Goal: Check status: Check status

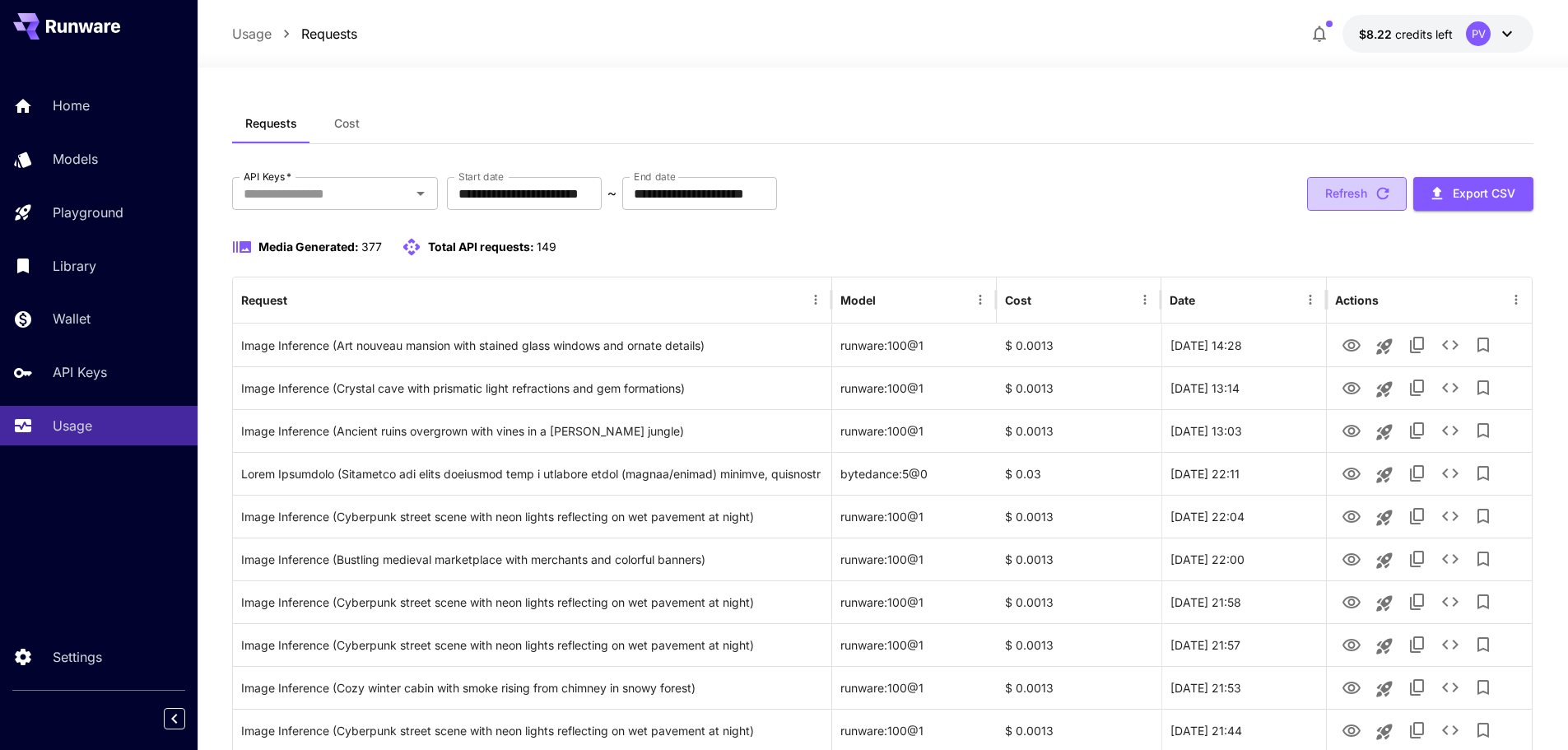
click at [1357, 190] on button "Refresh" at bounding box center [1357, 194] width 99 height 34
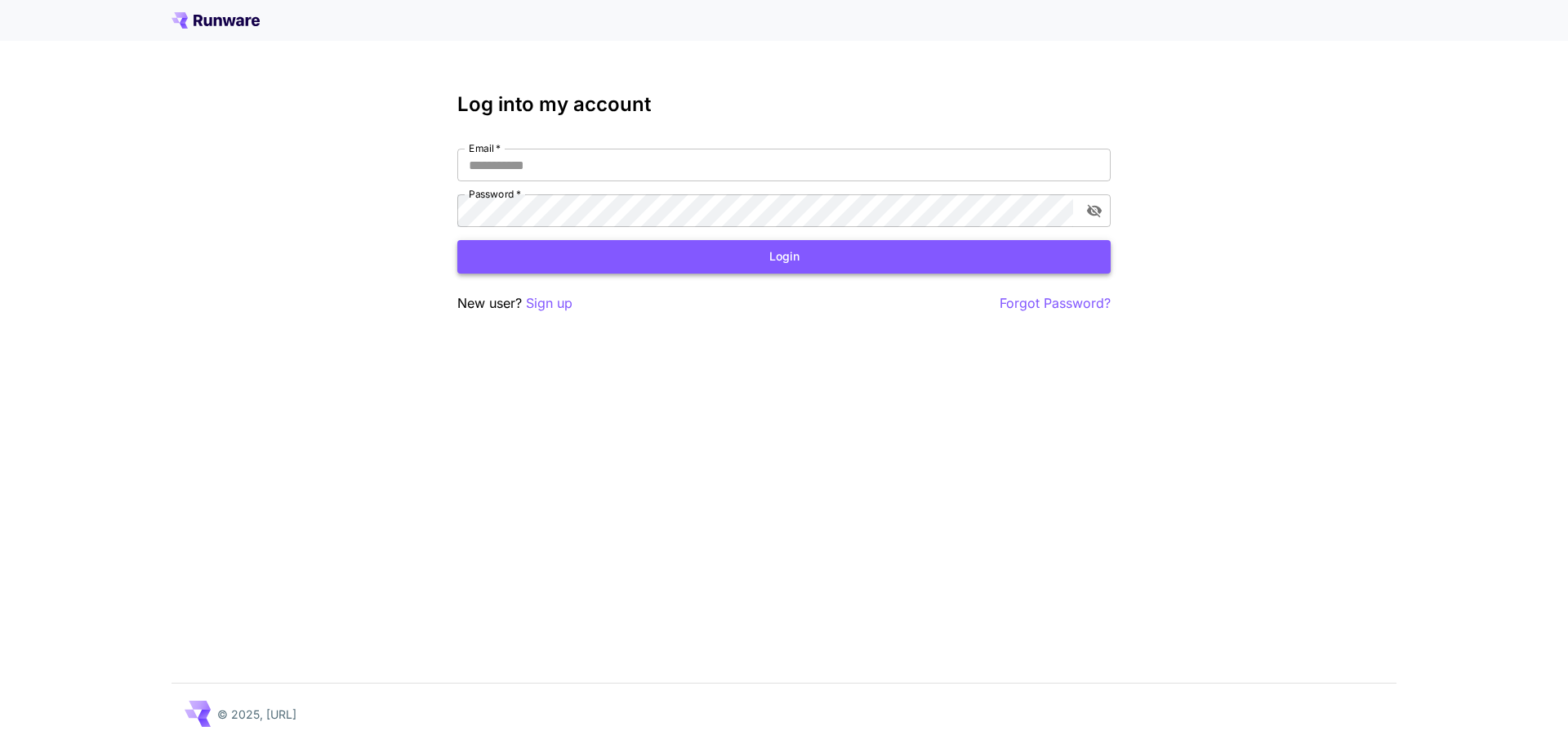
type input "**********"
click at [577, 258] on button "Login" at bounding box center [784, 256] width 653 height 34
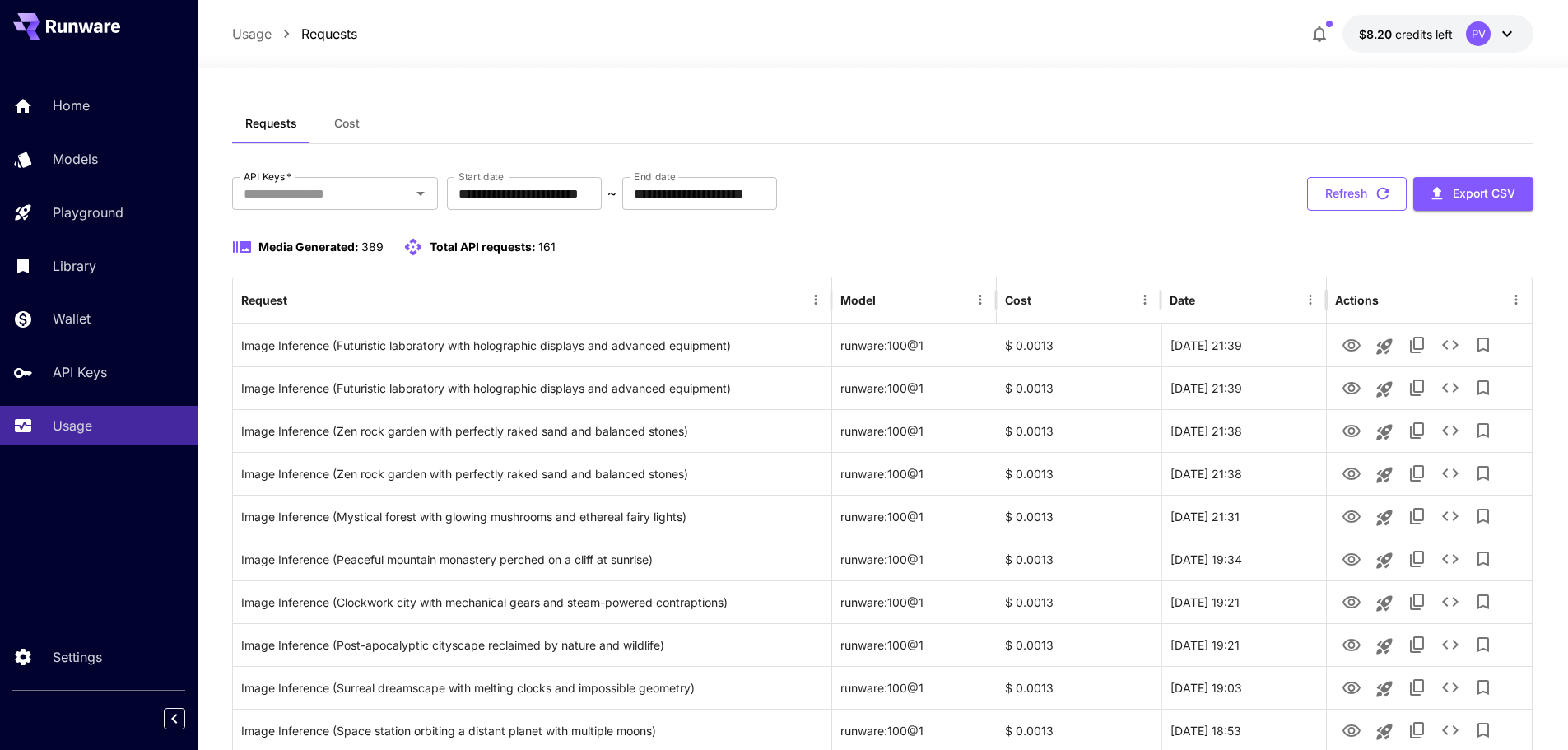
click at [1363, 185] on button "Refresh" at bounding box center [1357, 194] width 99 height 34
click at [1338, 206] on button "Refresh" at bounding box center [1357, 194] width 99 height 34
click at [1335, 190] on button "Refresh" at bounding box center [1357, 194] width 99 height 34
click at [1317, 189] on button "Refresh" at bounding box center [1357, 194] width 99 height 34
